Goal: Obtain resource: Download file/media

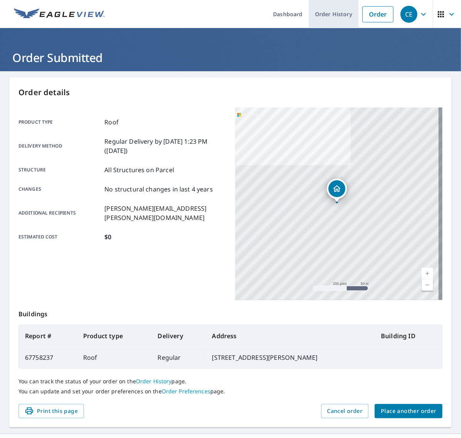
click at [311, 12] on link "Order History" at bounding box center [334, 14] width 50 height 28
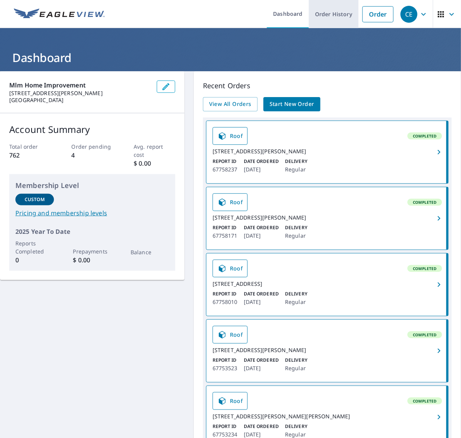
click at [319, 15] on link "Order History" at bounding box center [334, 14] width 50 height 28
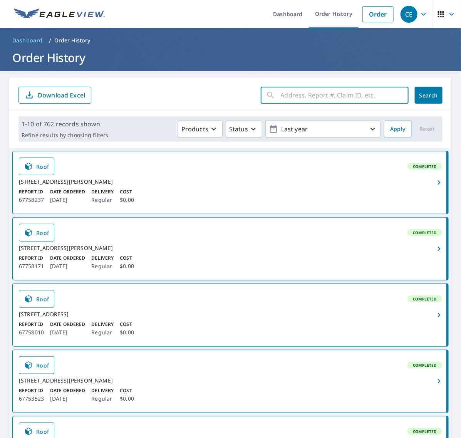
click at [355, 96] on input "text" at bounding box center [345, 95] width 128 height 22
paste input "64-66 Rooseve"
click at [298, 96] on input "64-66 Rooseve" at bounding box center [337, 95] width 113 height 22
type input "Rooseve"
click button "Search" at bounding box center [429, 95] width 28 height 17
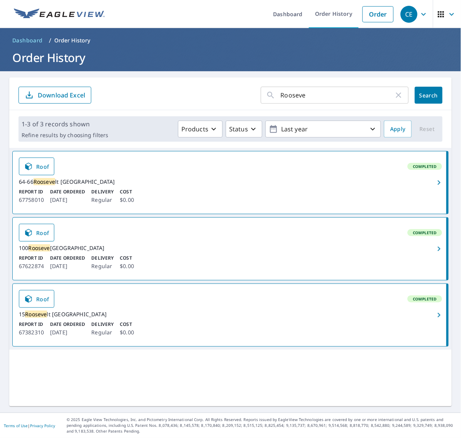
click at [435, 184] on icon "button" at bounding box center [439, 182] width 9 height 9
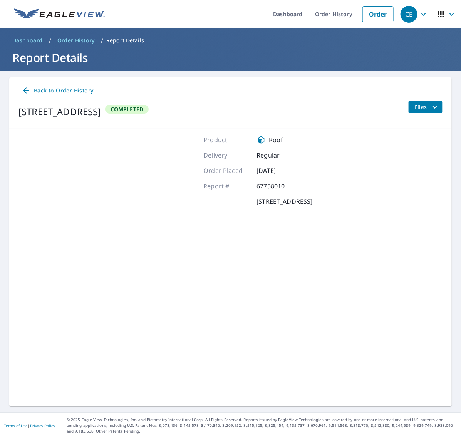
click at [420, 107] on span "Files" at bounding box center [427, 107] width 25 height 9
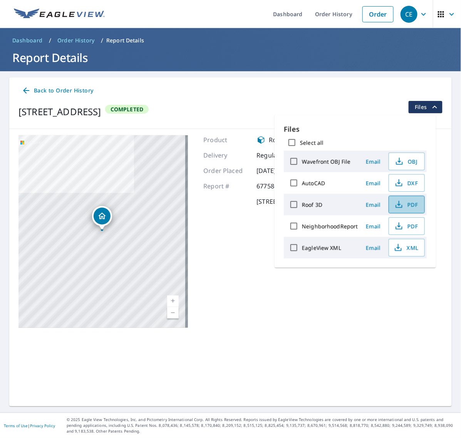
click at [405, 205] on span "PDF" at bounding box center [406, 204] width 25 height 9
click at [402, 249] on icon "button" at bounding box center [398, 247] width 9 height 9
click at [370, 16] on link "Order" at bounding box center [378, 14] width 31 height 16
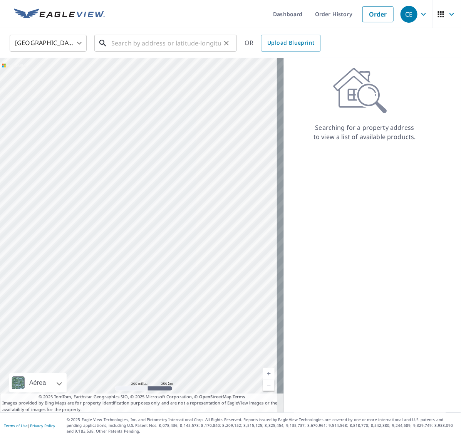
click at [141, 50] on input "text" at bounding box center [166, 43] width 110 height 22
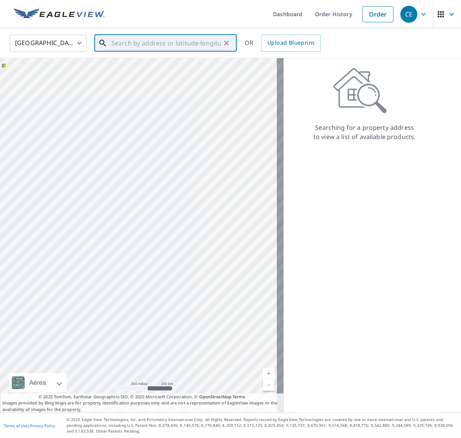
paste input "16938 Flickerwood Rd"
click at [156, 70] on p "Parkton, MD 21120" at bounding box center [170, 74] width 121 height 8
type input "16938 Flickerwood Rd Parkton, MD 21120"
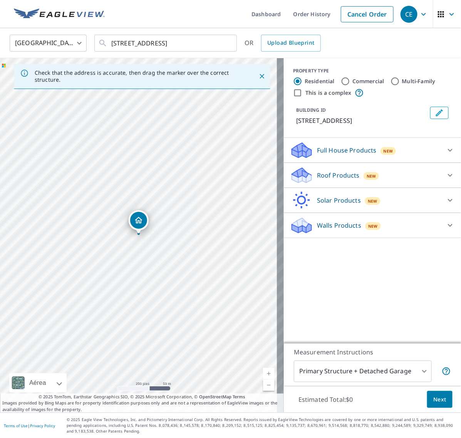
click at [446, 196] on icon at bounding box center [450, 200] width 9 height 9
click at [442, 182] on div at bounding box center [450, 175] width 19 height 19
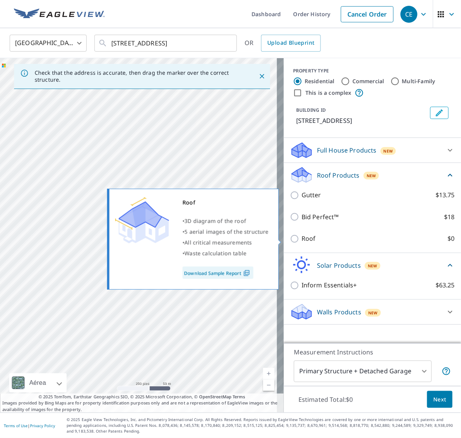
click at [292, 237] on input "Roof $0" at bounding box center [296, 238] width 12 height 9
checkbox input "true"
type input "3"
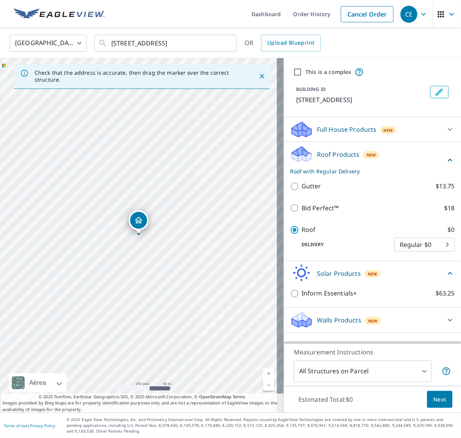
click at [434, 400] on span "Next" at bounding box center [440, 400] width 13 height 10
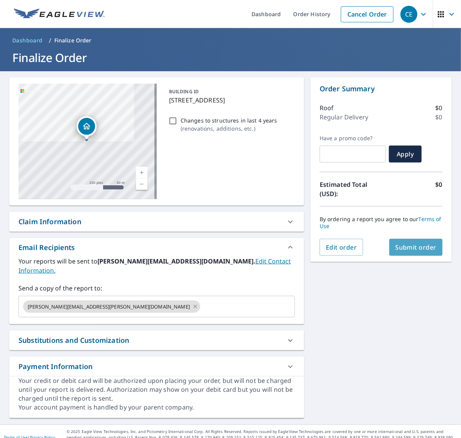
click at [402, 246] on span "Submit order" at bounding box center [416, 247] width 41 height 8
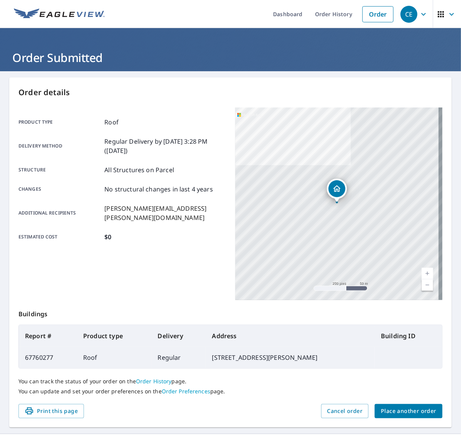
click at [390, 407] on span "Place another order" at bounding box center [409, 412] width 56 height 10
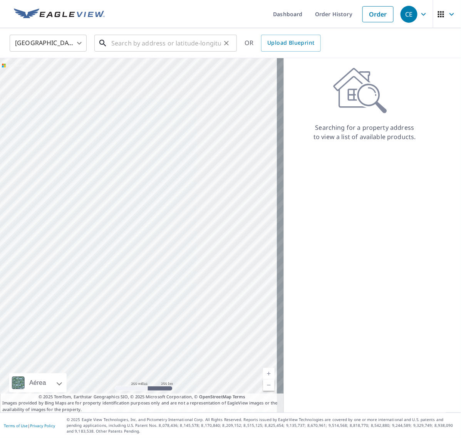
click at [153, 43] on input "text" at bounding box center [166, 43] width 110 height 22
click at [194, 48] on input "text" at bounding box center [166, 43] width 110 height 22
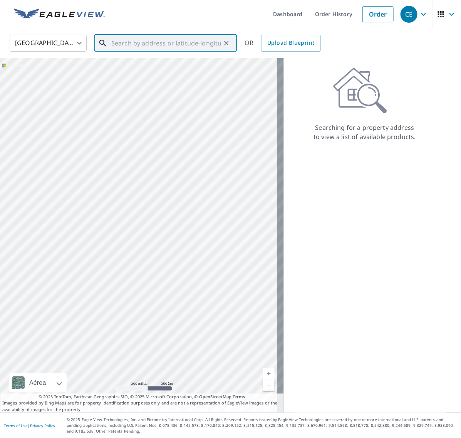
paste input "35 Arvida Road"
click at [159, 67] on span "35 Arvida Rd" at bounding box center [170, 65] width 121 height 9
type input "35 Arvida Rd Wolcott, CT 06716"
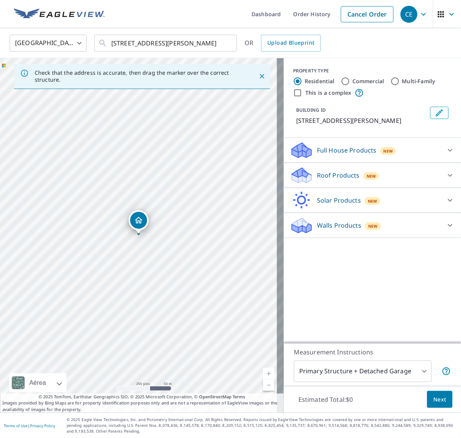
click at [446, 177] on icon at bounding box center [450, 175] width 9 height 9
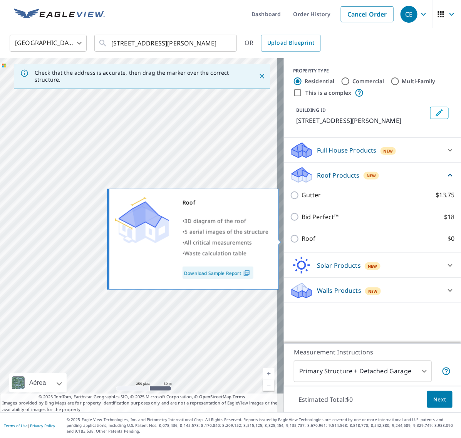
click at [290, 239] on input "Roof $0" at bounding box center [296, 238] width 12 height 9
checkbox input "true"
type input "3"
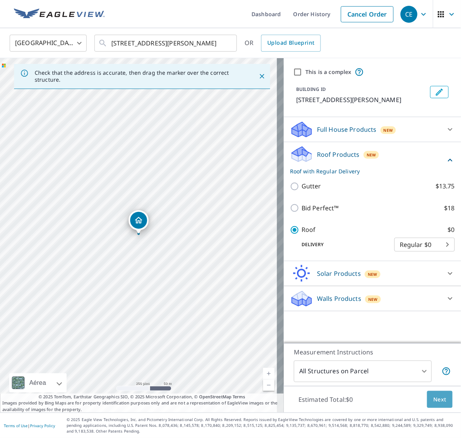
click at [441, 398] on button "Next" at bounding box center [439, 399] width 25 height 17
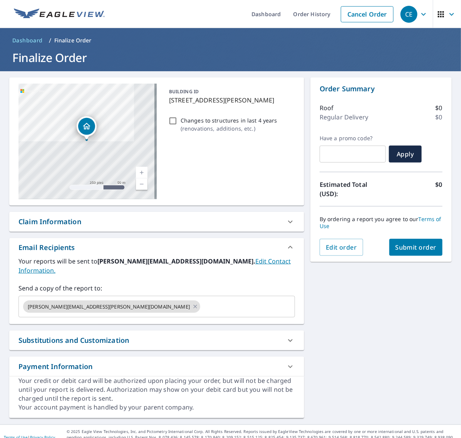
click at [411, 254] on button "Submit order" at bounding box center [417, 247] width 54 height 17
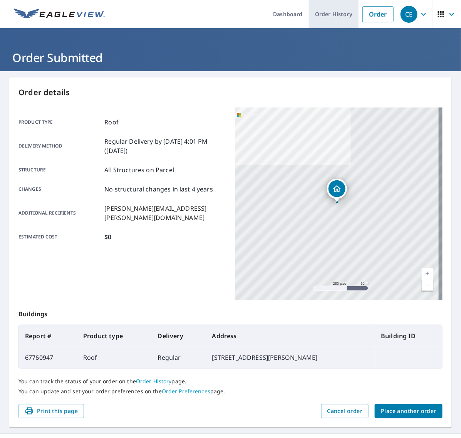
click at [325, 12] on link "Order History" at bounding box center [334, 14] width 50 height 28
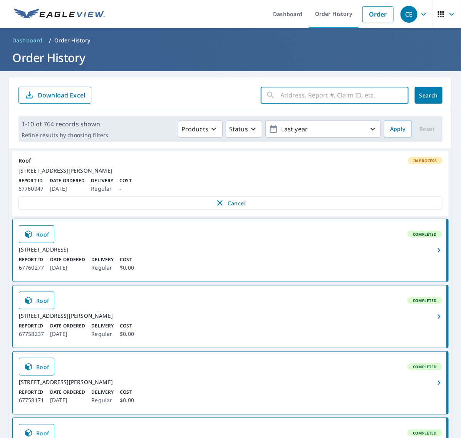
click at [319, 91] on input "text" at bounding box center [345, 95] width 128 height 22
paste input "39 King"
type input "39 King"
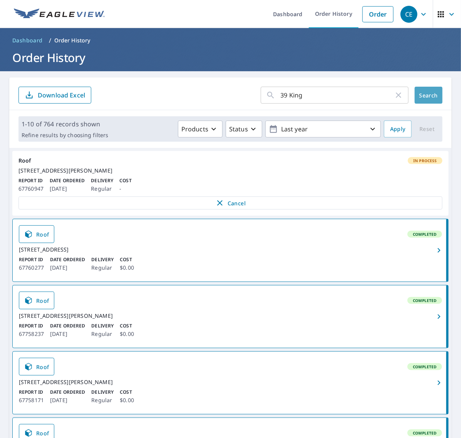
click at [428, 94] on span "Search" at bounding box center [428, 95] width 15 height 7
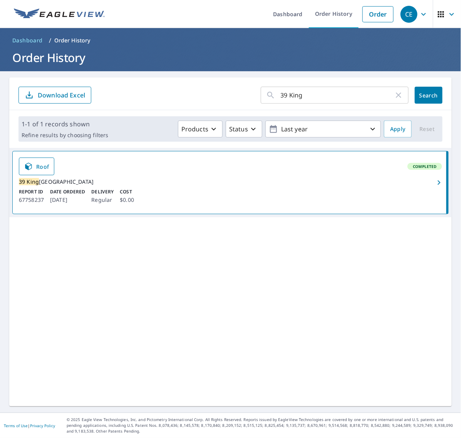
click at [360, 195] on link "Roof Completed 39 King Rd Middletown, RI 02842 Report ID 67758237 Date Ordered …" at bounding box center [231, 182] width 436 height 62
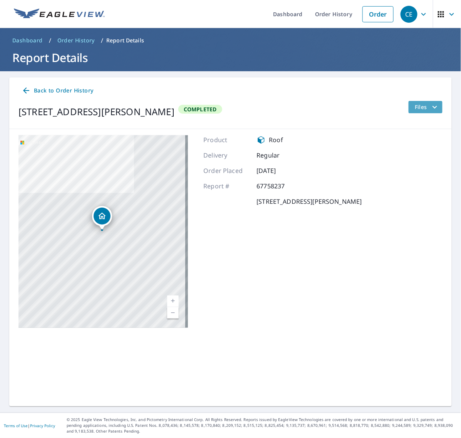
click at [419, 103] on span "Files" at bounding box center [427, 107] width 25 height 9
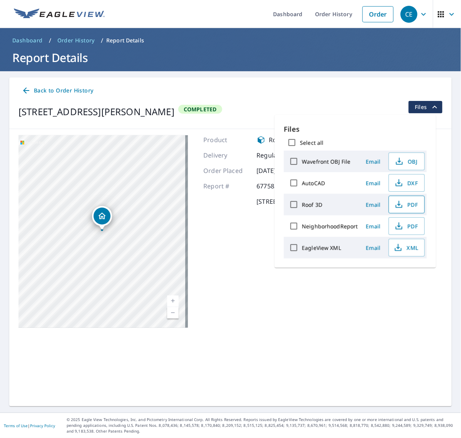
click at [401, 205] on icon "button" at bounding box center [399, 204] width 9 height 9
click at [404, 245] on span "XML" at bounding box center [406, 247] width 25 height 9
click at [327, 20] on link "Order History" at bounding box center [334, 14] width 50 height 28
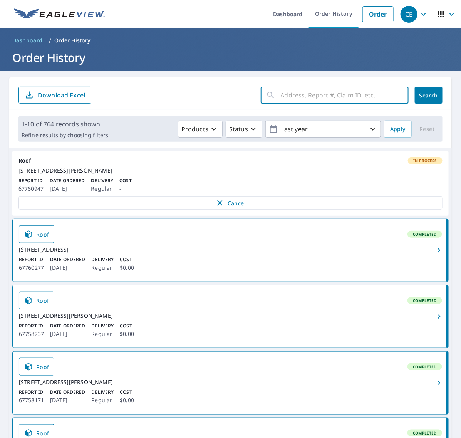
click at [377, 90] on input "text" at bounding box center [345, 95] width 128 height 22
paste input "615 S Broadw"
type input "615 S Broadw"
click at [421, 97] on span "Search" at bounding box center [428, 95] width 15 height 7
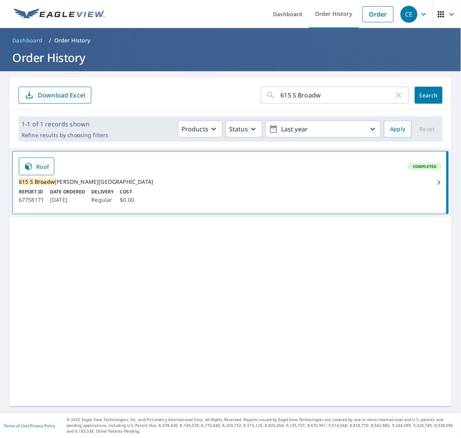
click at [435, 187] on icon "button" at bounding box center [439, 182] width 9 height 9
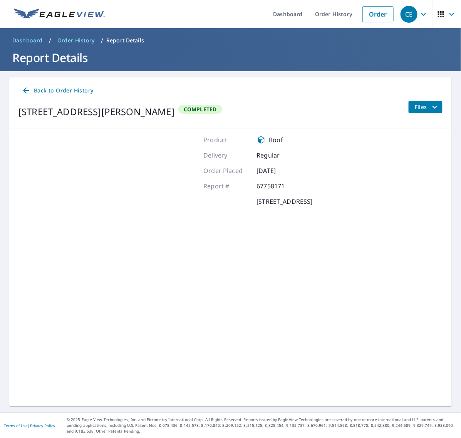
click at [416, 106] on span "Files" at bounding box center [427, 107] width 25 height 9
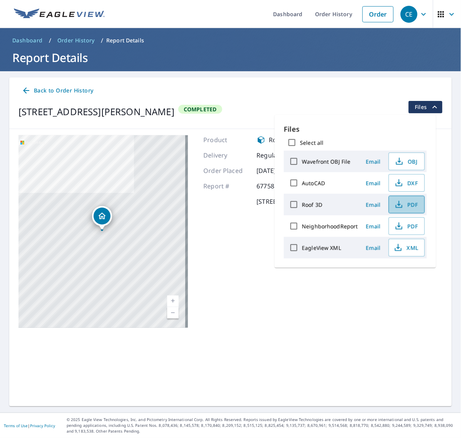
click at [405, 202] on span "PDF" at bounding box center [406, 204] width 25 height 9
click at [400, 249] on icon "button" at bounding box center [398, 247] width 9 height 9
click at [332, 11] on link "Order History" at bounding box center [334, 14] width 50 height 28
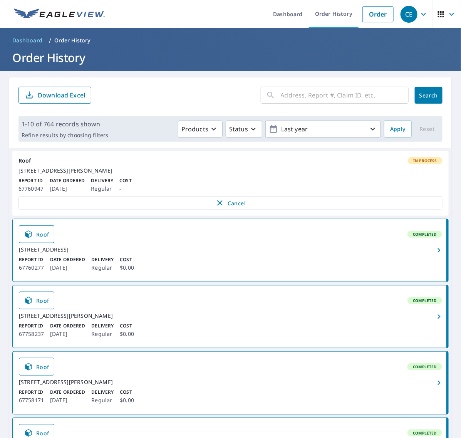
click at [334, 98] on input "text" at bounding box center [345, 95] width 128 height 22
paste input "16938 Flickerwo"
type input "16938 Flickerwo"
click at [421, 96] on span "Search" at bounding box center [428, 95] width 15 height 7
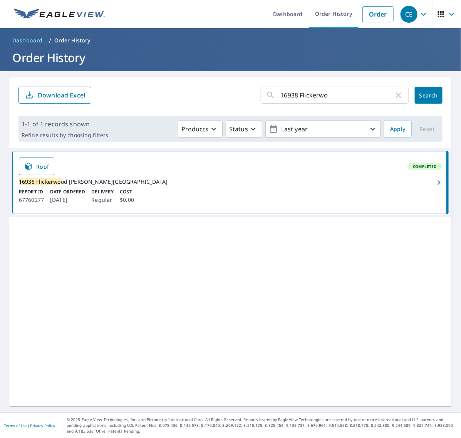
click at [435, 187] on icon "button" at bounding box center [439, 182] width 9 height 9
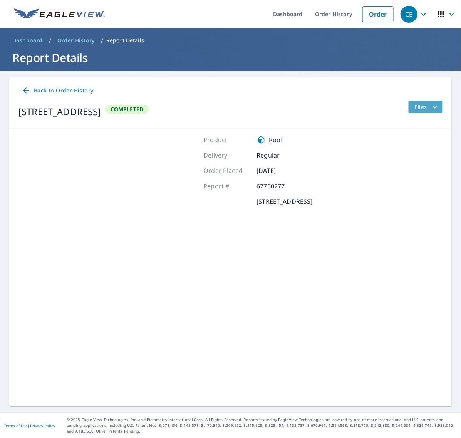
click at [431, 111] on icon "filesDropdownBtn-67760277" at bounding box center [435, 107] width 9 height 9
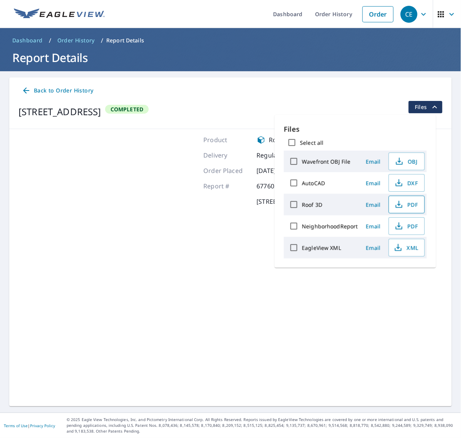
click at [403, 210] on button "PDF" at bounding box center [407, 205] width 36 height 18
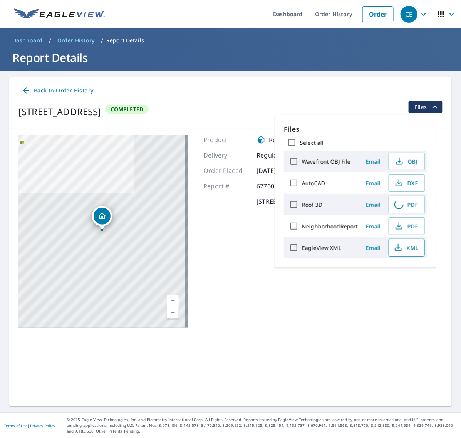
click at [399, 251] on icon "button" at bounding box center [398, 247] width 9 height 9
